Goal: Find specific page/section: Find specific page/section

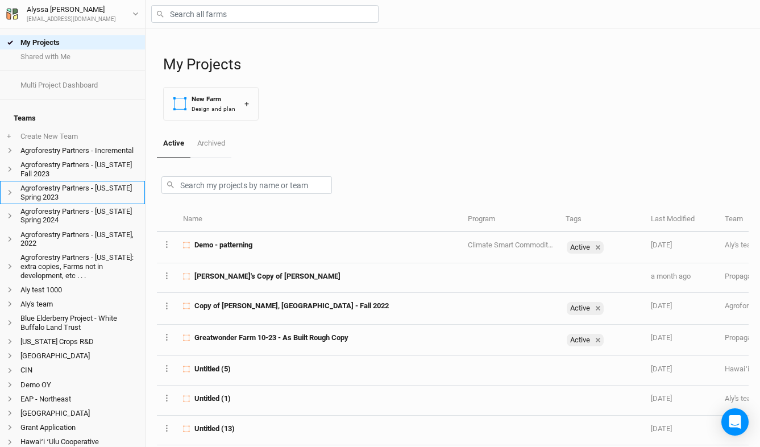
scroll to position [318, 0]
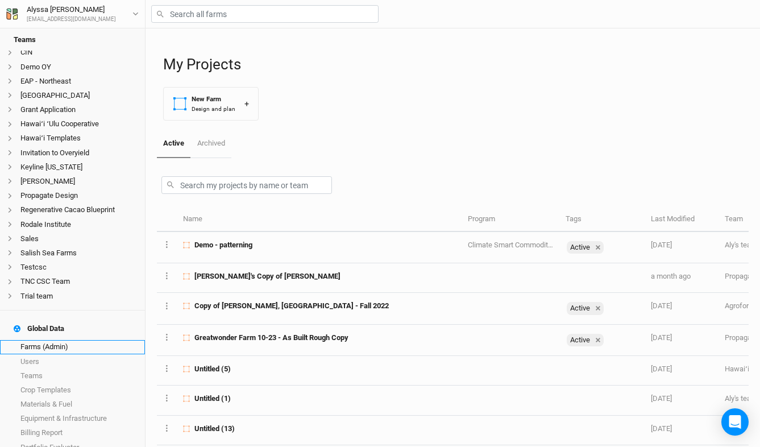
click at [57, 340] on link "Farms (Admin)" at bounding box center [72, 347] width 145 height 14
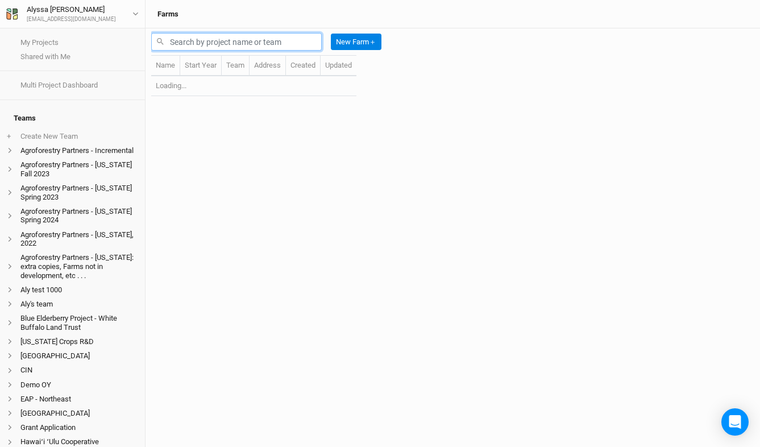
click at [209, 42] on input "text" at bounding box center [236, 42] width 171 height 18
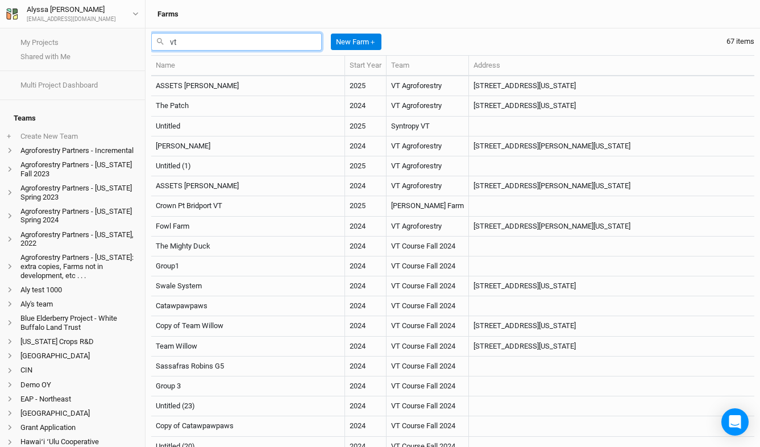
type input "v"
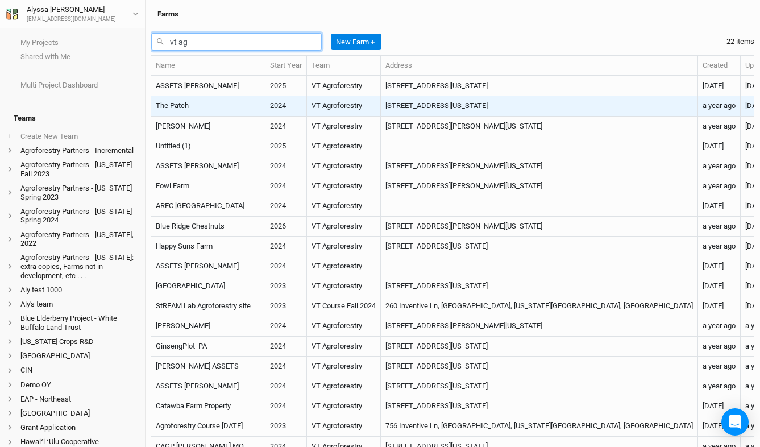
type input "vt ag"
click at [217, 103] on td "The Patch" at bounding box center [208, 106] width 114 height 20
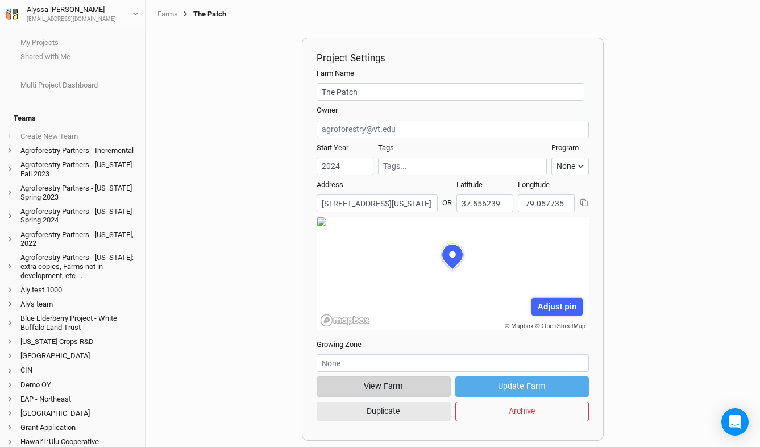
scroll to position [57, 136]
click at [359, 390] on button "View Farm" at bounding box center [384, 386] width 134 height 20
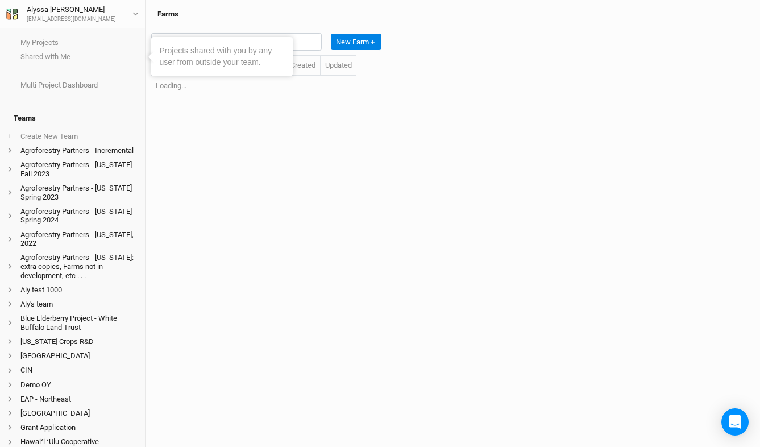
click at [268, 48] on div "Projects shared with you by any user from outside your team." at bounding box center [222, 56] width 125 height 22
click at [318, 47] on input "text" at bounding box center [236, 42] width 171 height 18
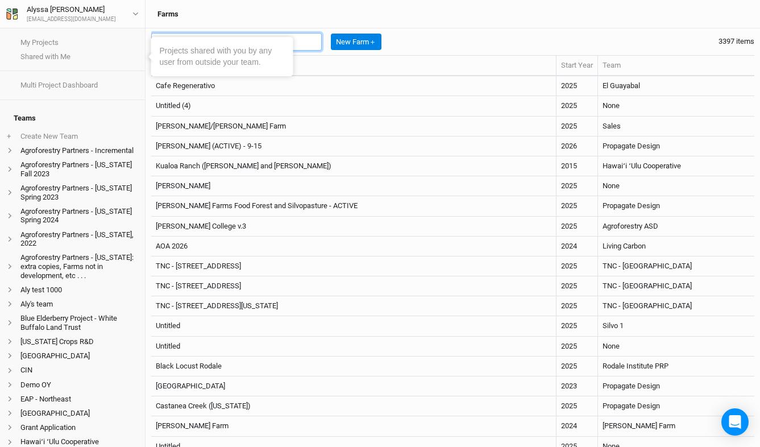
click at [294, 46] on input "text" at bounding box center [236, 42] width 171 height 18
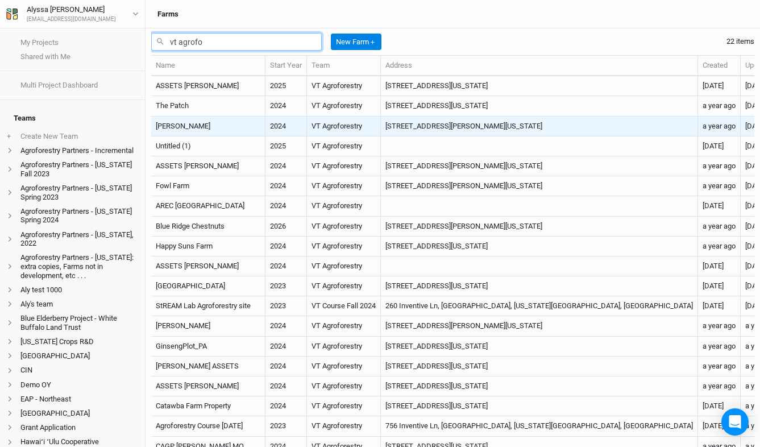
type input "vt agrofo"
click at [356, 128] on td "VT Agroforestry" at bounding box center [344, 127] width 74 height 20
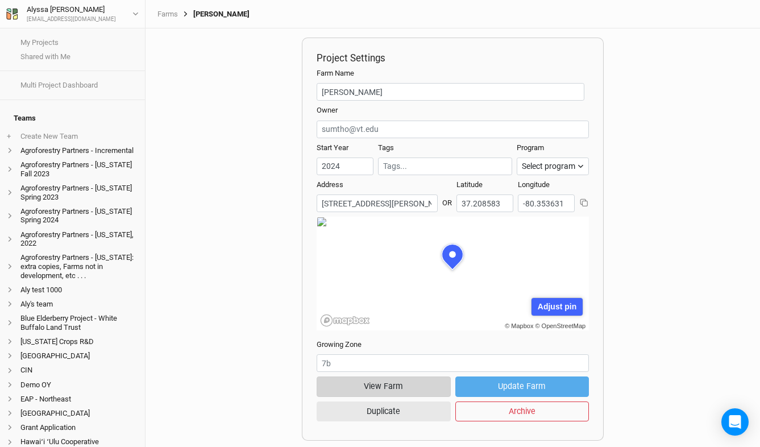
scroll to position [57, 136]
click at [389, 391] on button "View Farm" at bounding box center [384, 386] width 134 height 20
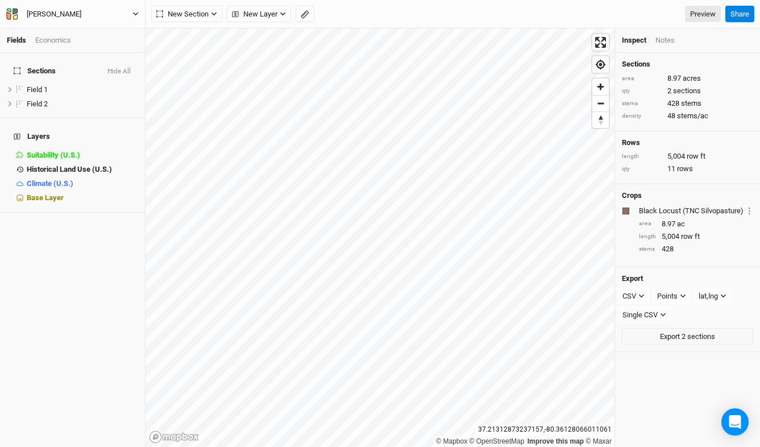
click at [63, 15] on div "[PERSON_NAME]" at bounding box center [54, 14] width 73 height 11
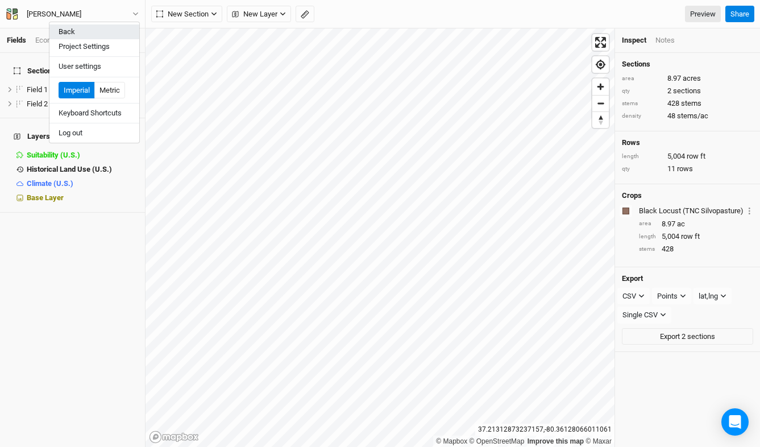
click at [61, 33] on button "Back" at bounding box center [94, 31] width 90 height 15
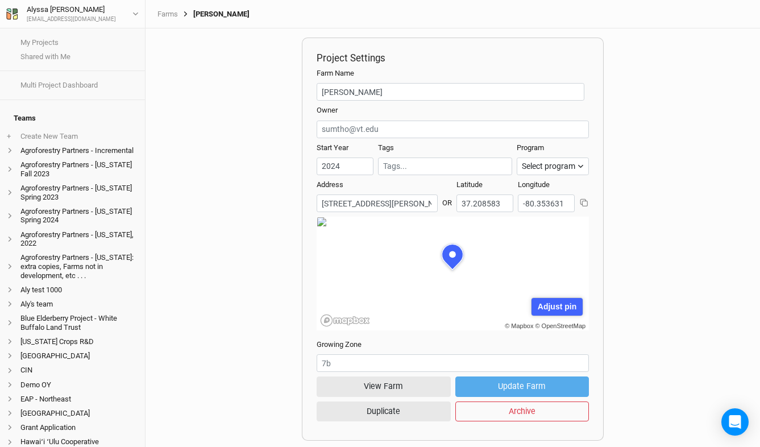
scroll to position [57, 136]
